Goal: Task Accomplishment & Management: Complete application form

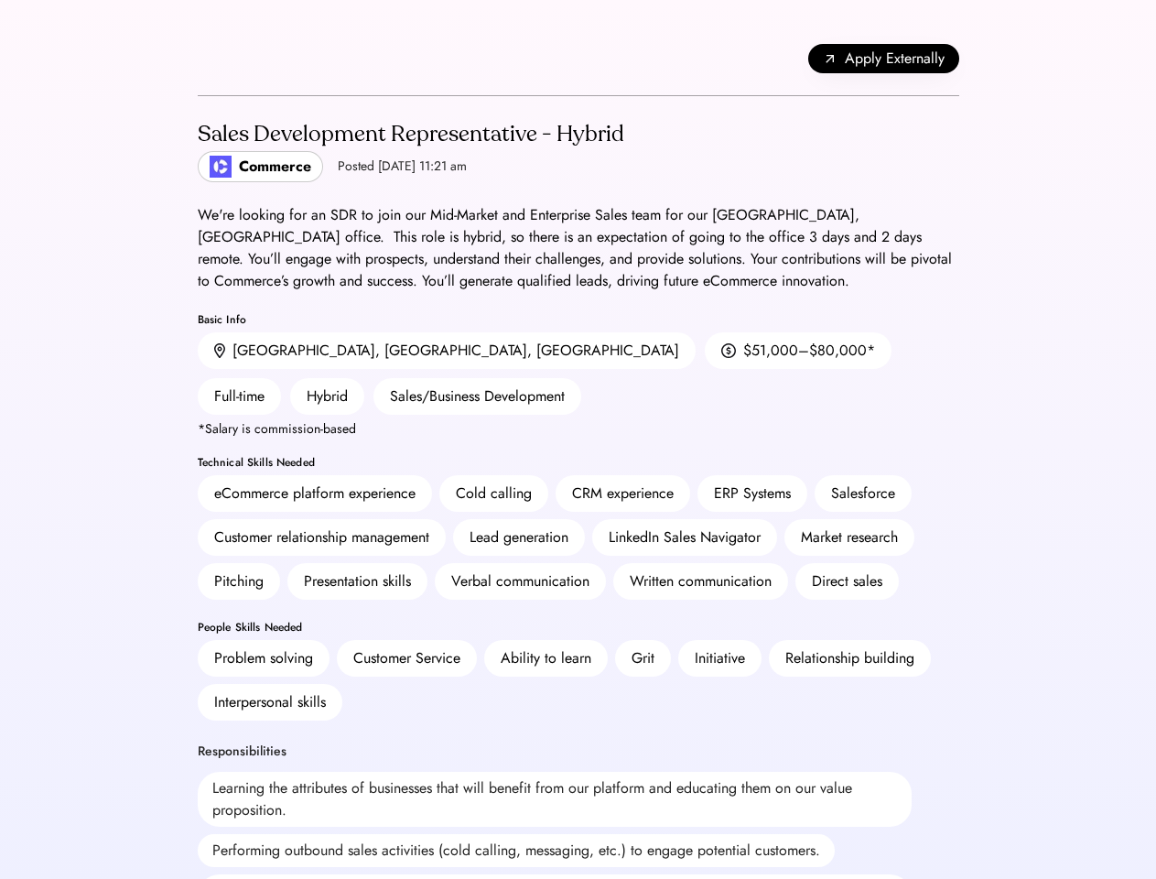
click at [578, 482] on div "CRM experience" at bounding box center [623, 493] width 102 height 22
click at [579, 482] on div "CRM experience" at bounding box center [623, 493] width 102 height 22
click at [579, 59] on div "Apply Externally" at bounding box center [579, 59] width 762 height 74
click at [205, 59] on div "Apply Externally" at bounding box center [579, 59] width 762 height 74
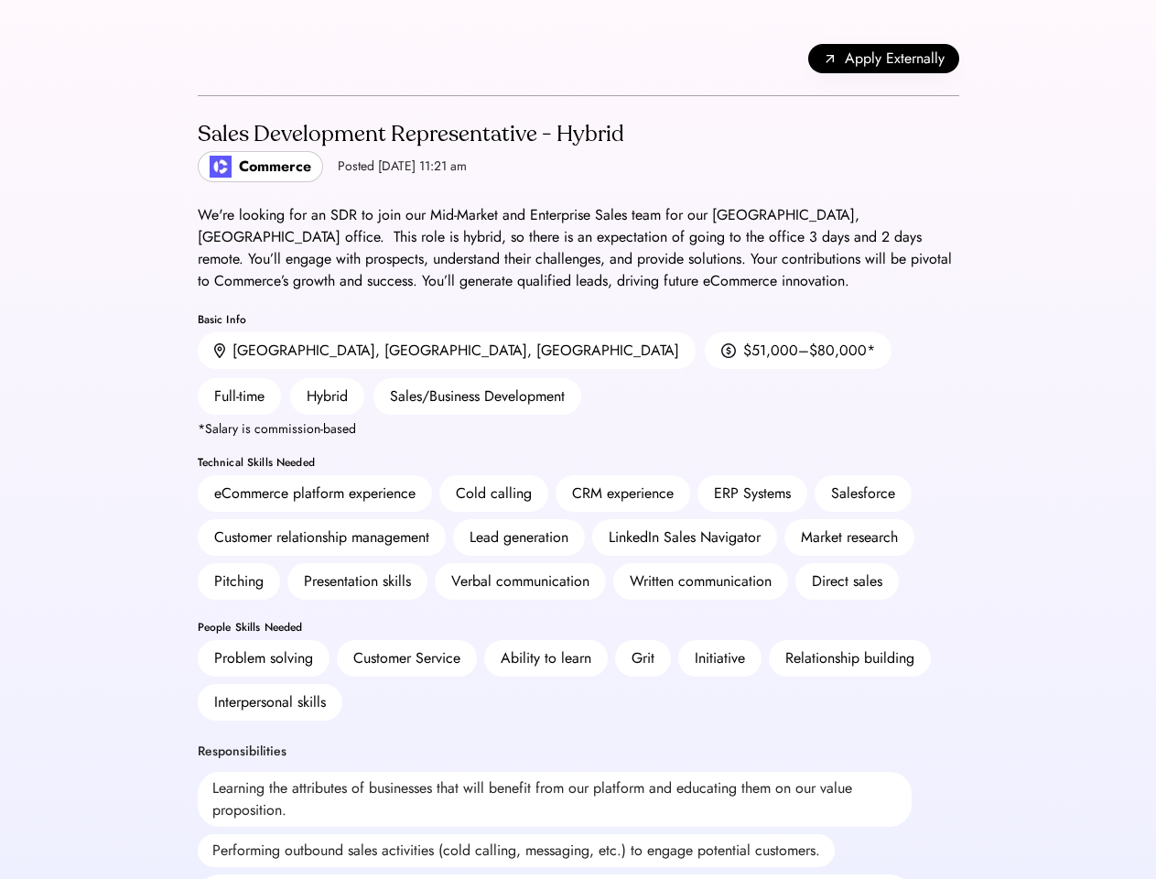
click at [883, 59] on span "Apply Externally" at bounding box center [895, 59] width 100 height 22
click at [579, 519] on div "Lead generation" at bounding box center [519, 537] width 132 height 37
click at [579, 150] on h2 "Sales Development Representative - Hybrid" at bounding box center [411, 134] width 427 height 33
click at [408, 150] on h2 "Sales Development Representative - Hybrid" at bounding box center [411, 134] width 427 height 33
